Goal: Task Accomplishment & Management: Manage account settings

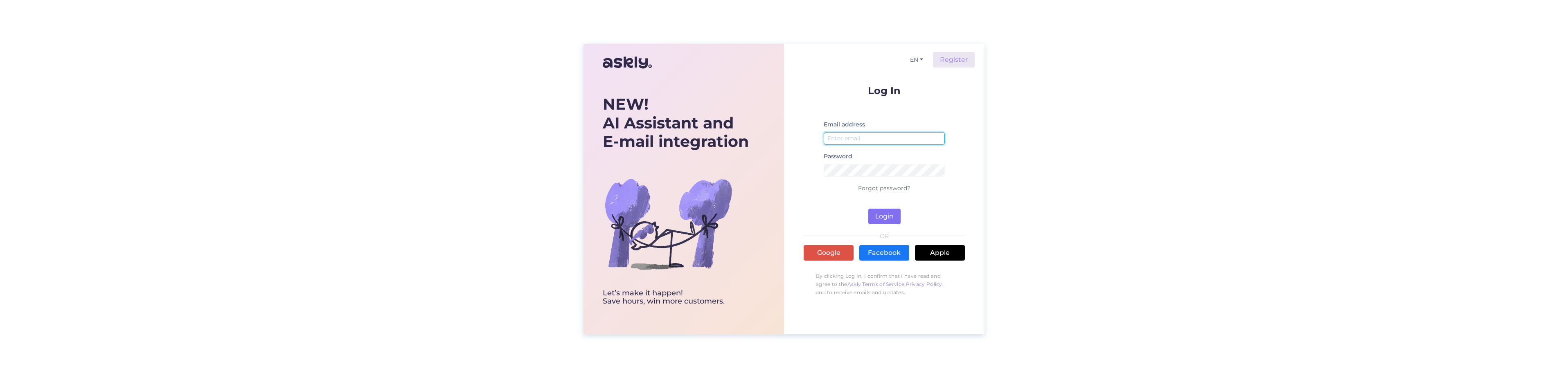
type input "[PERSON_NAME][EMAIL_ADDRESS][DOMAIN_NAME]"
click at [883, 219] on button "Login" at bounding box center [884, 217] width 32 height 16
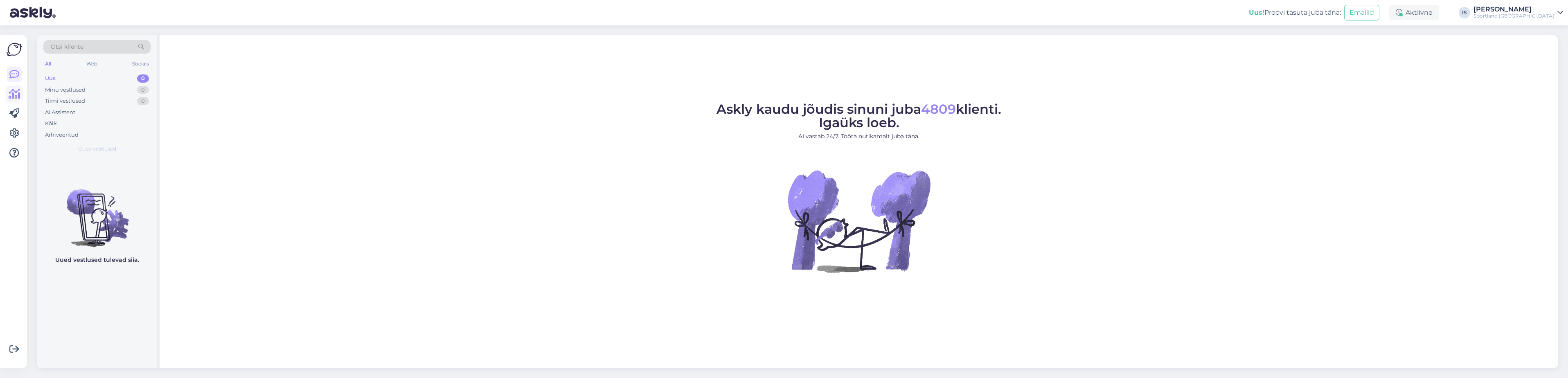
click at [18, 96] on icon at bounding box center [14, 94] width 12 height 10
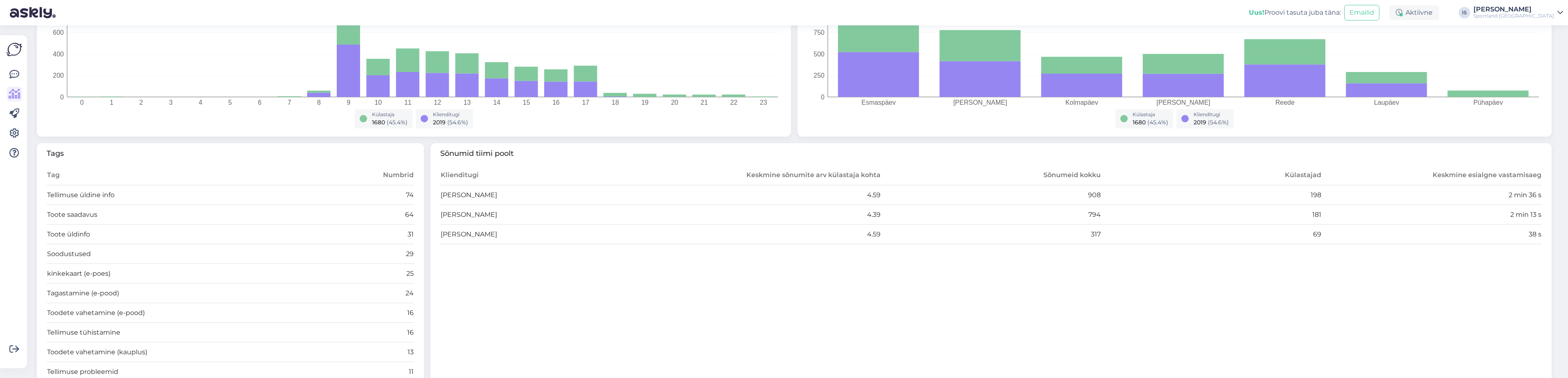
scroll to position [152, 0]
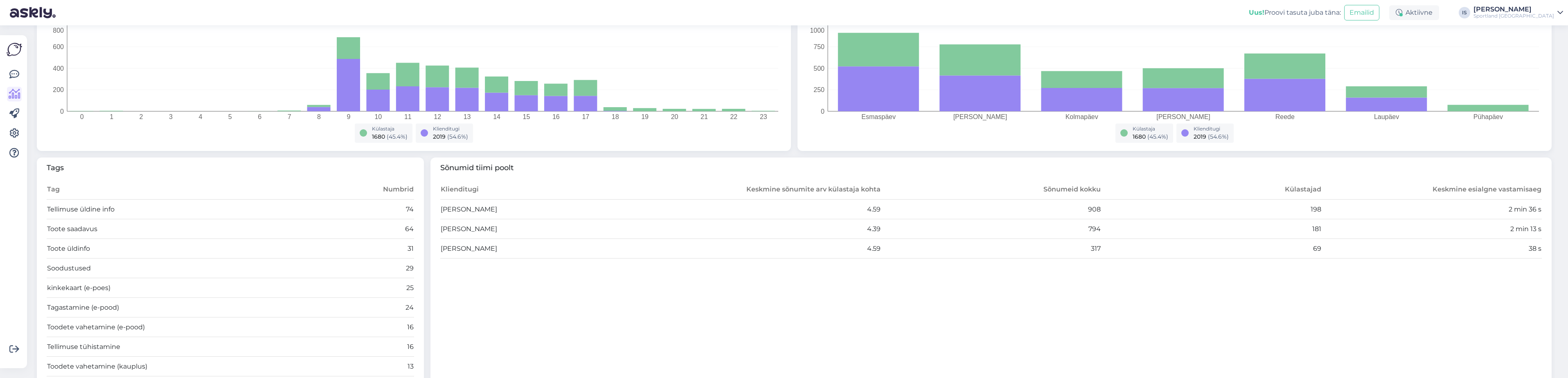
click at [1546, 15] on div "Sportland [GEOGRAPHIC_DATA]" at bounding box center [1514, 16] width 80 height 7
click at [1546, 52] on button "Ava" at bounding box center [1548, 49] width 18 height 13
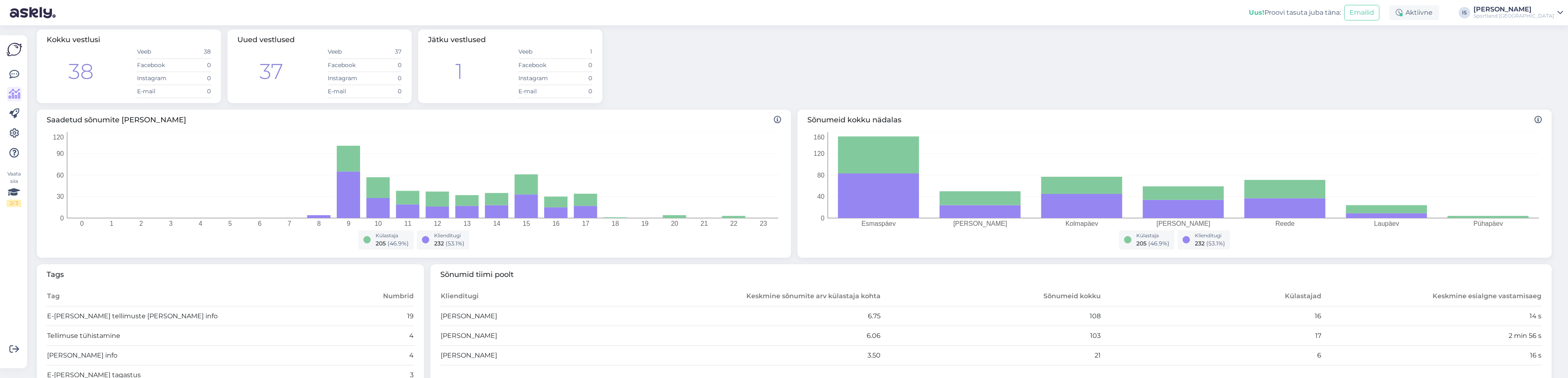
scroll to position [0, 0]
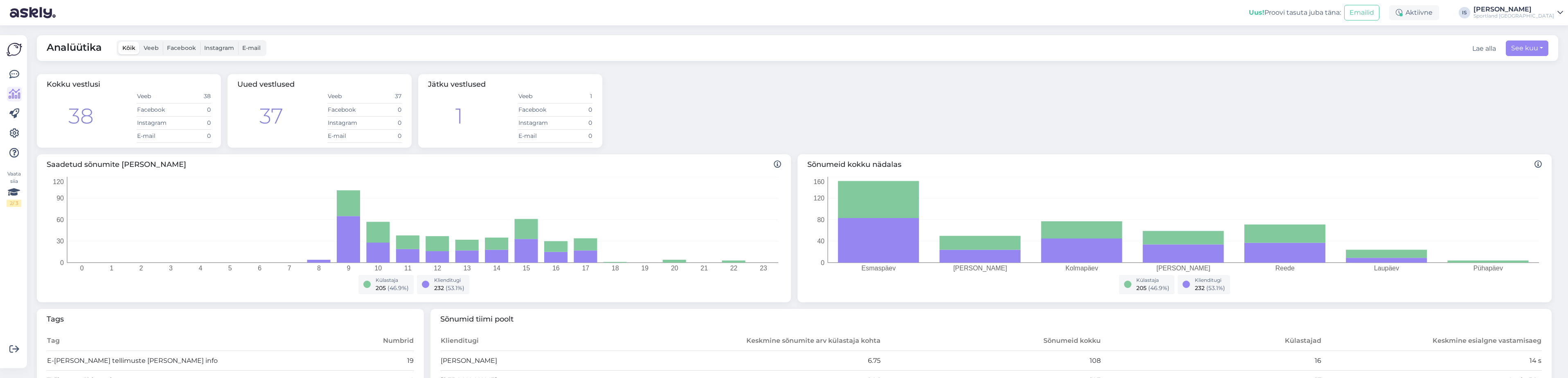
click at [1555, 10] on link "[PERSON_NAME] Sportland [GEOGRAPHIC_DATA]" at bounding box center [1518, 13] width 89 height 13
click at [1553, 30] on button "Ava" at bounding box center [1548, 32] width 18 height 13
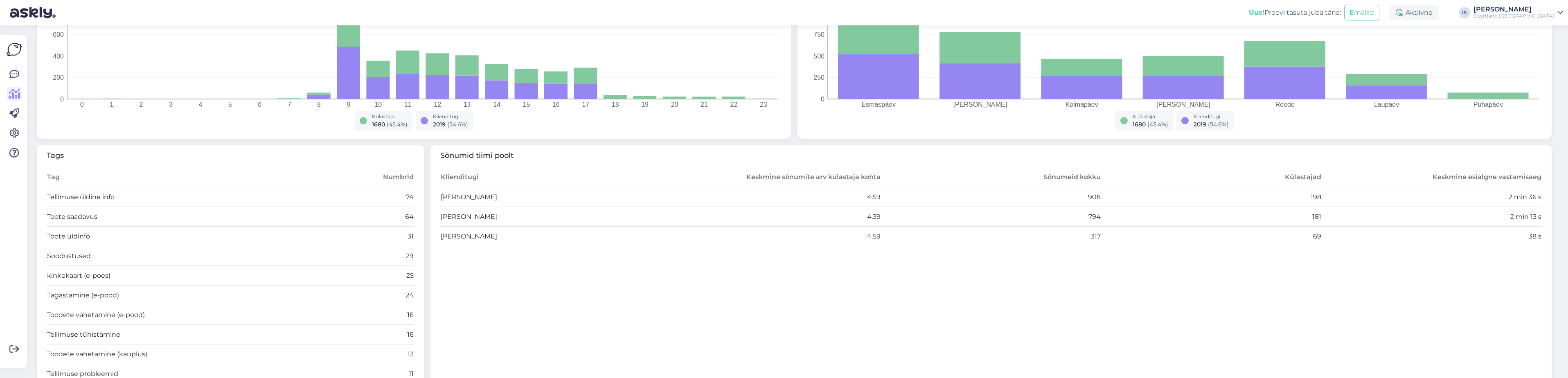
scroll to position [205, 0]
